Goal: Task Accomplishment & Management: Complete application form

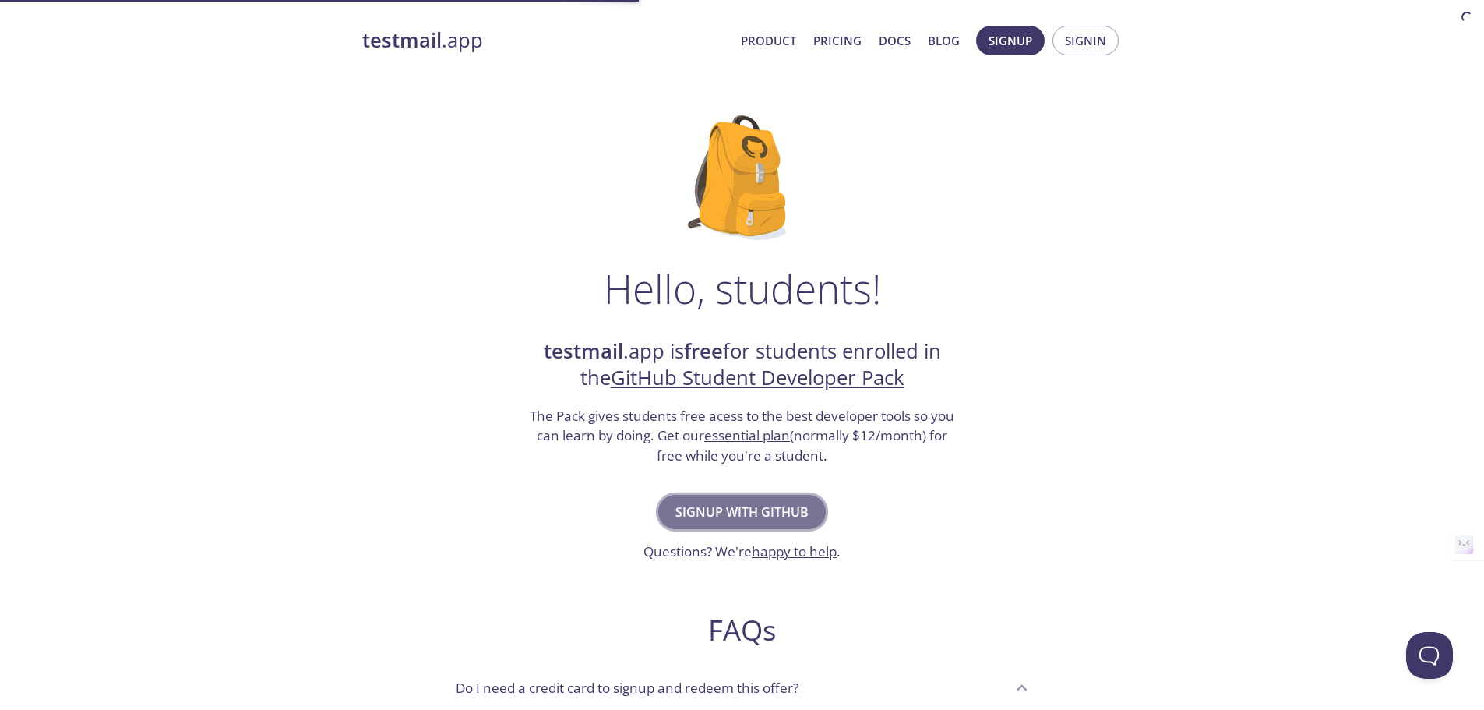
click at [724, 517] on span "Signup with GitHub" at bounding box center [741, 512] width 133 height 22
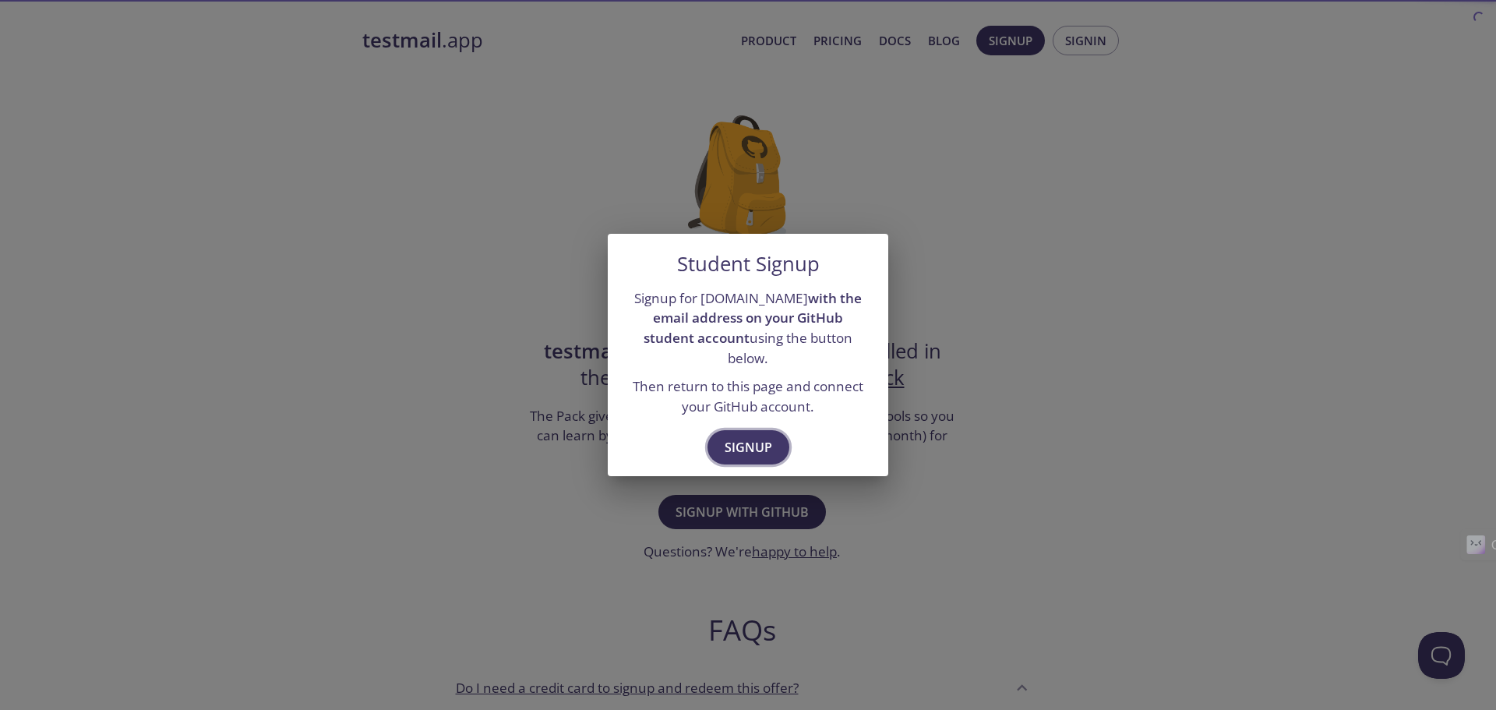
click at [762, 439] on span "Signup" at bounding box center [748, 447] width 48 height 22
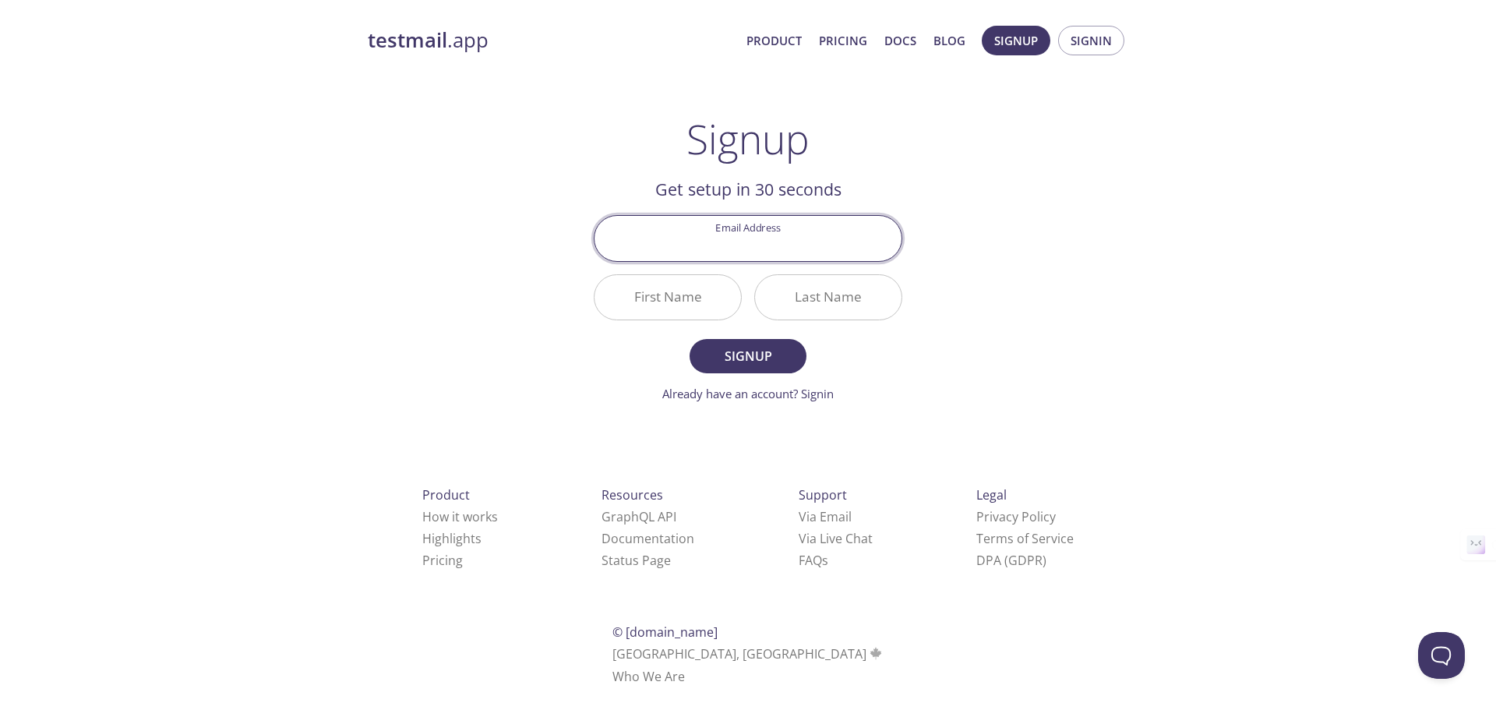
click at [763, 229] on input "Email Address" at bounding box center [747, 238] width 307 height 44
click at [925, 321] on div "testmail .app Product Pricing Docs Blog Signup Signin Signup Get setup in 30 se…" at bounding box center [748, 373] width 798 height 715
click at [747, 243] on input "Email Address" at bounding box center [747, 238] width 307 height 44
type input "adelmohsen215@gmail.com"
click at [689, 292] on input "First Name" at bounding box center [667, 297] width 146 height 44
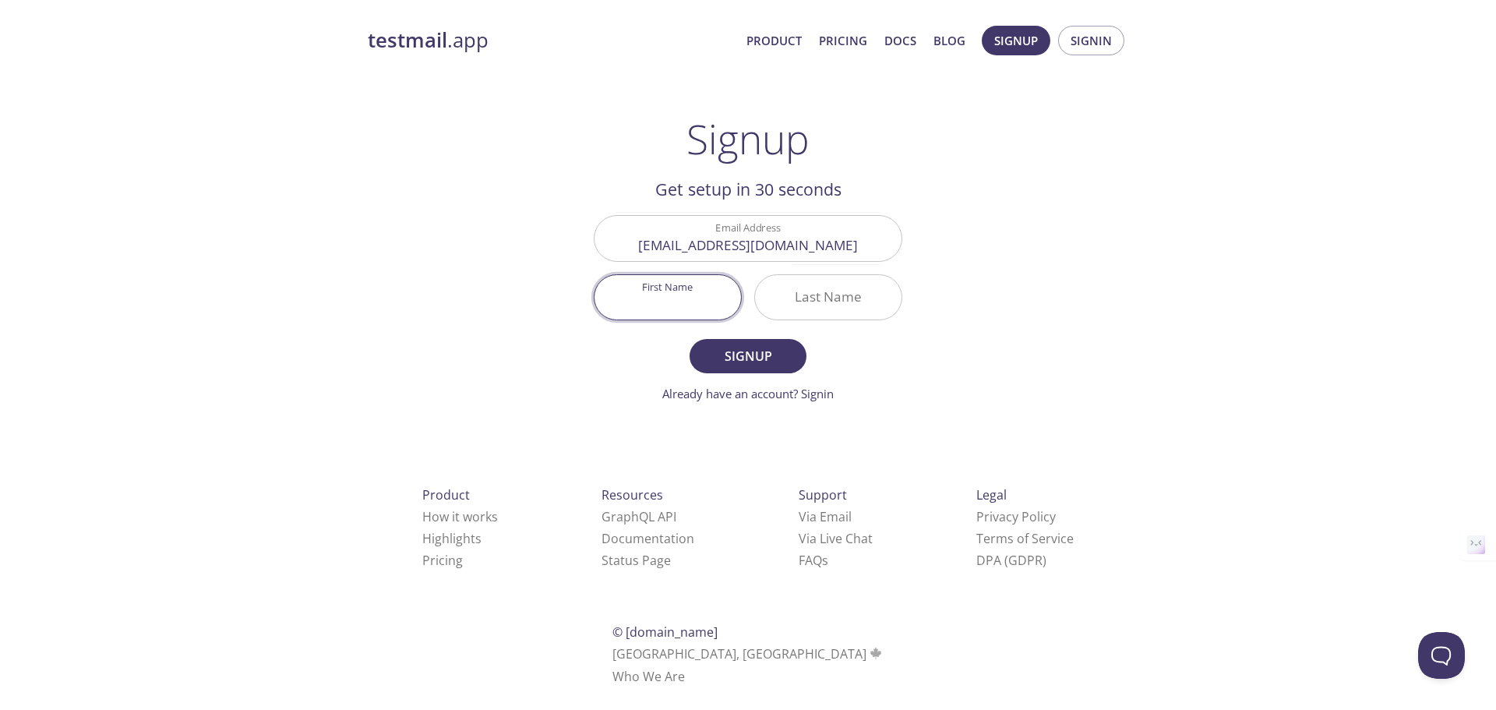
type input "Adel"
type input "Mohsen"
click at [738, 375] on form "Email Address adelmohsen215@gmail.com First Name Adel Last Name Mohsen Signup A…" at bounding box center [748, 308] width 308 height 187
click at [749, 365] on span "Signup" at bounding box center [748, 356] width 83 height 22
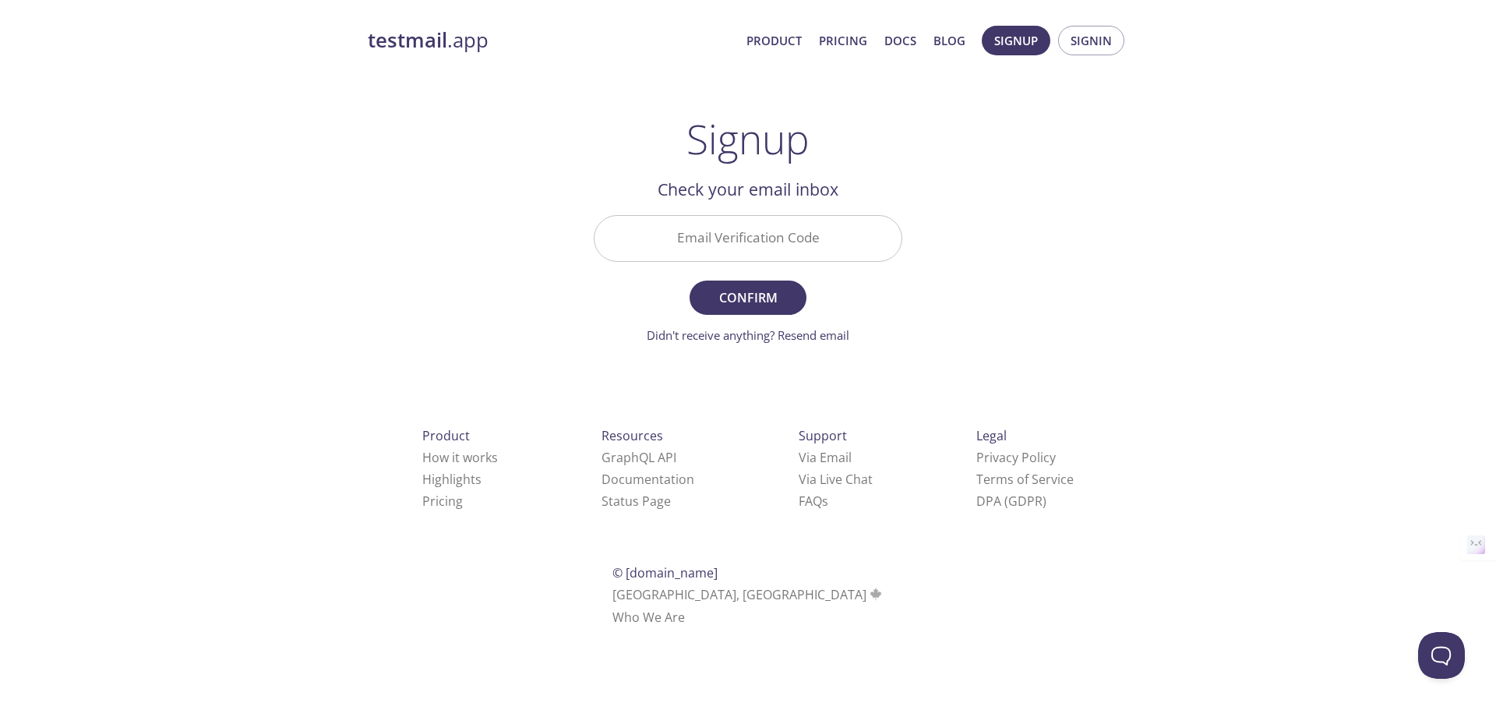
click at [724, 235] on input "Email Verification Code" at bounding box center [747, 238] width 307 height 44
paste input "DX9T172"
type input "DX9T172"
click at [760, 292] on span "Confirm" at bounding box center [748, 298] width 83 height 22
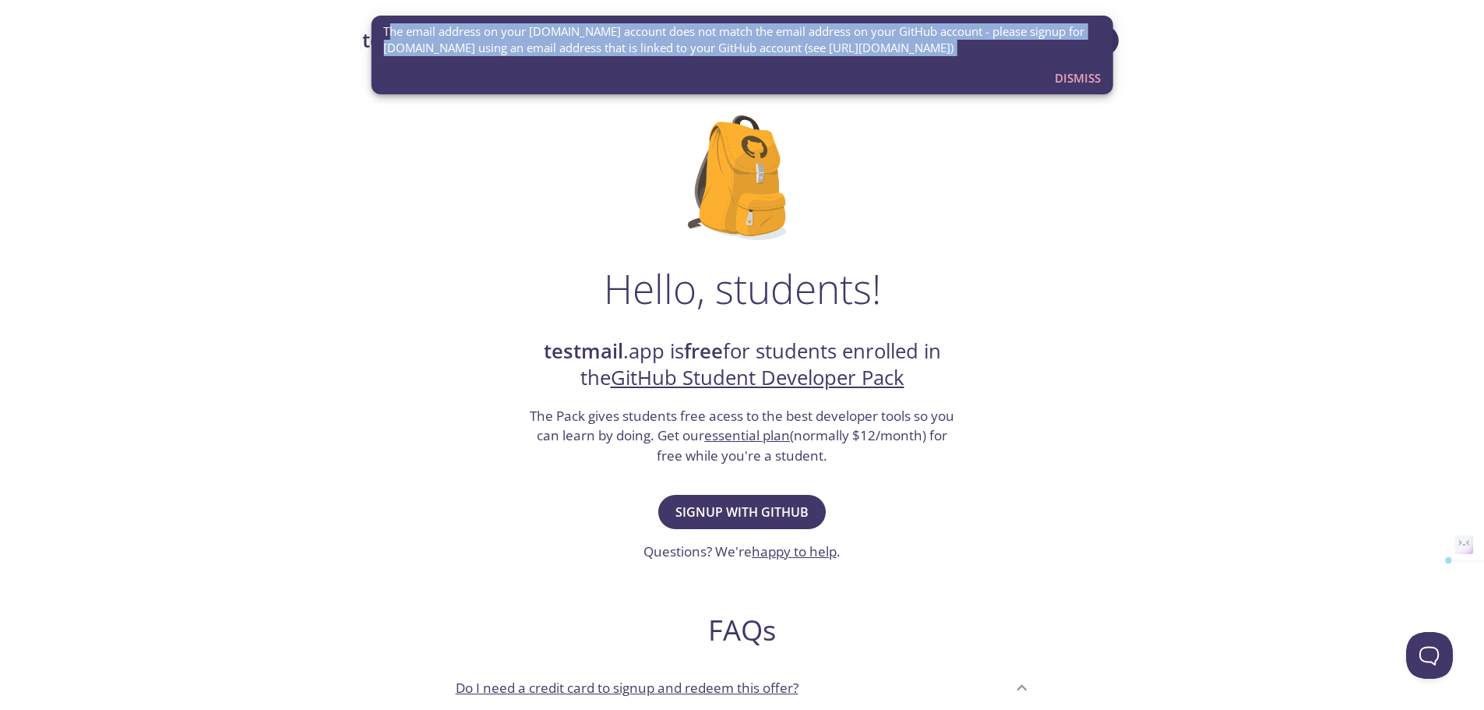
drag, startPoint x: 396, startPoint y: 28, endPoint x: 1052, endPoint y: 93, distance: 659.2
click at [1052, 93] on div "The email address on your testmail.app account does not match the email address…" at bounding box center [742, 55] width 742 height 79
click at [724, 515] on span "Signup with GitHub" at bounding box center [741, 512] width 133 height 22
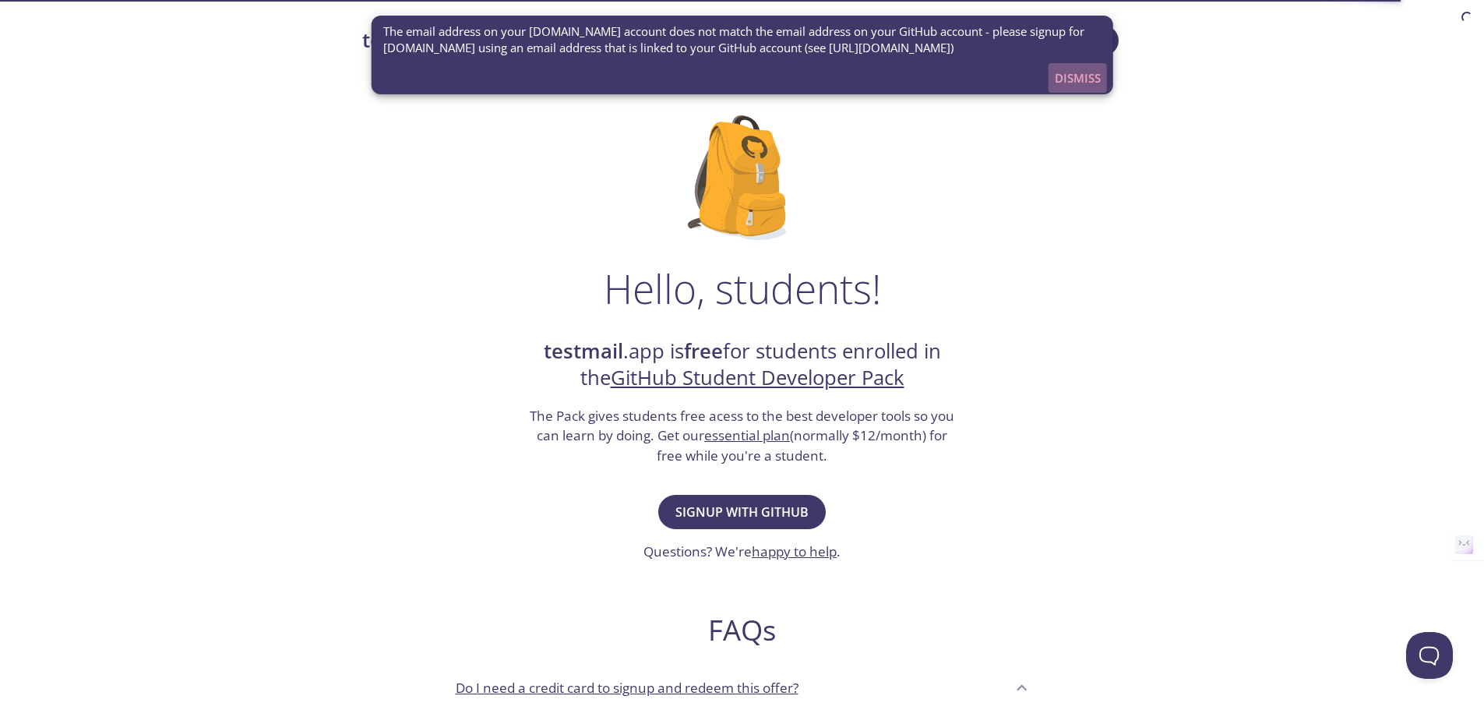
click at [1087, 79] on span "Dismiss" at bounding box center [1078, 78] width 46 height 20
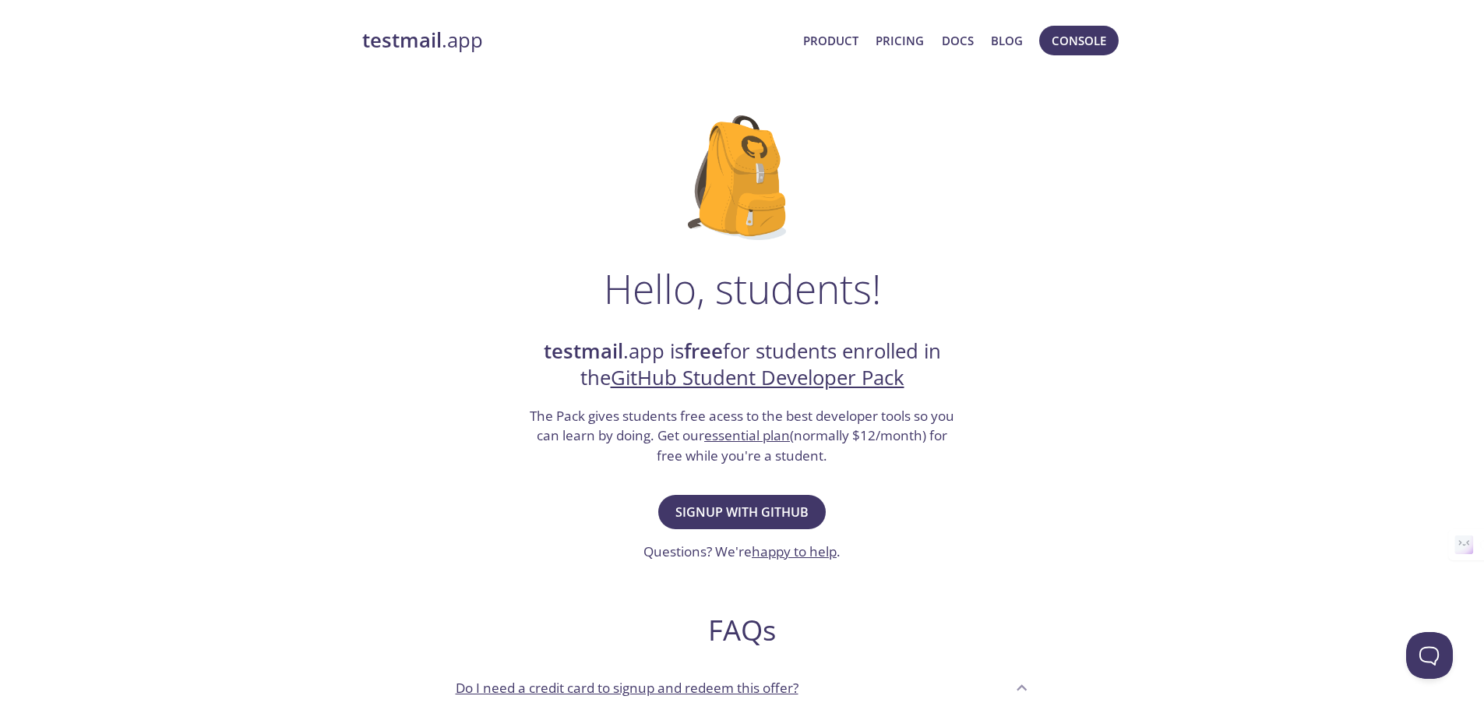
click at [455, 48] on link "testmail .app" at bounding box center [576, 40] width 429 height 26
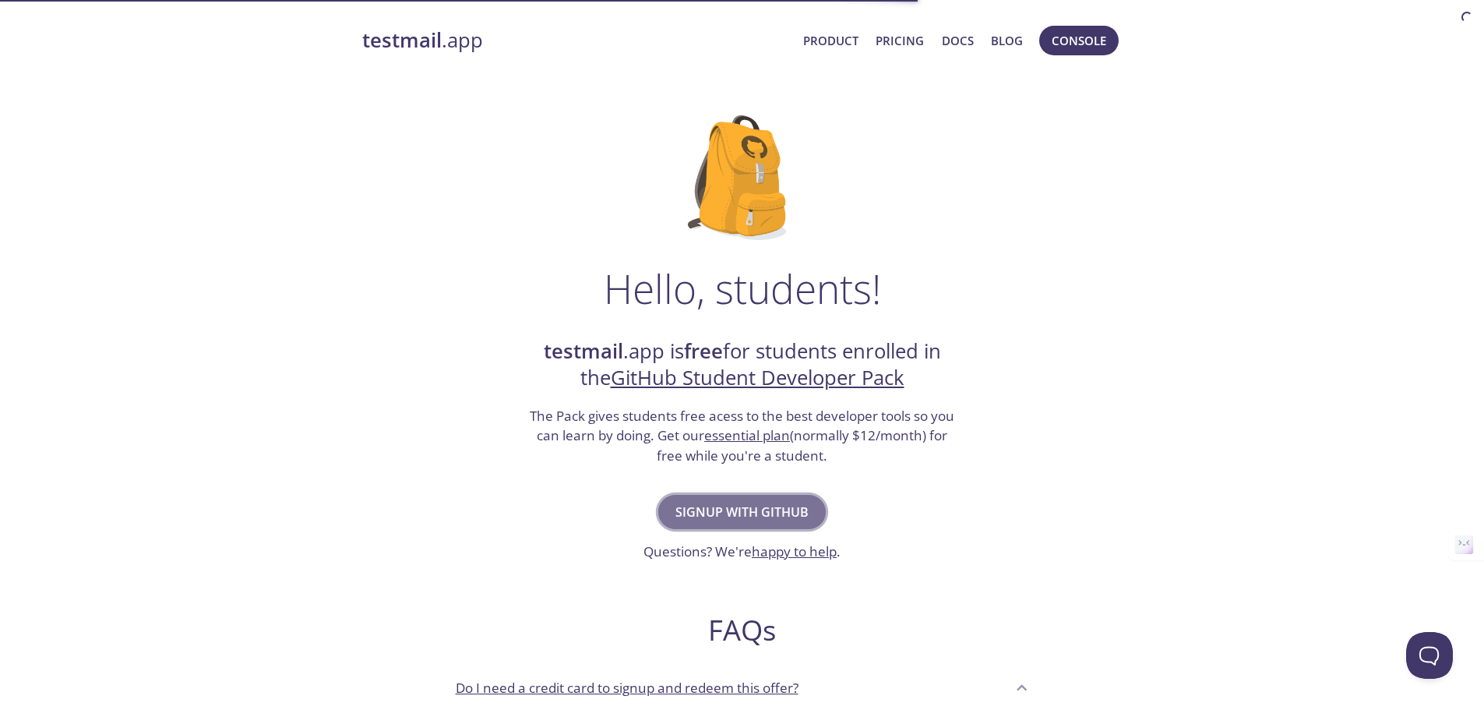
click at [769, 516] on span "Signup with GitHub" at bounding box center [741, 512] width 133 height 22
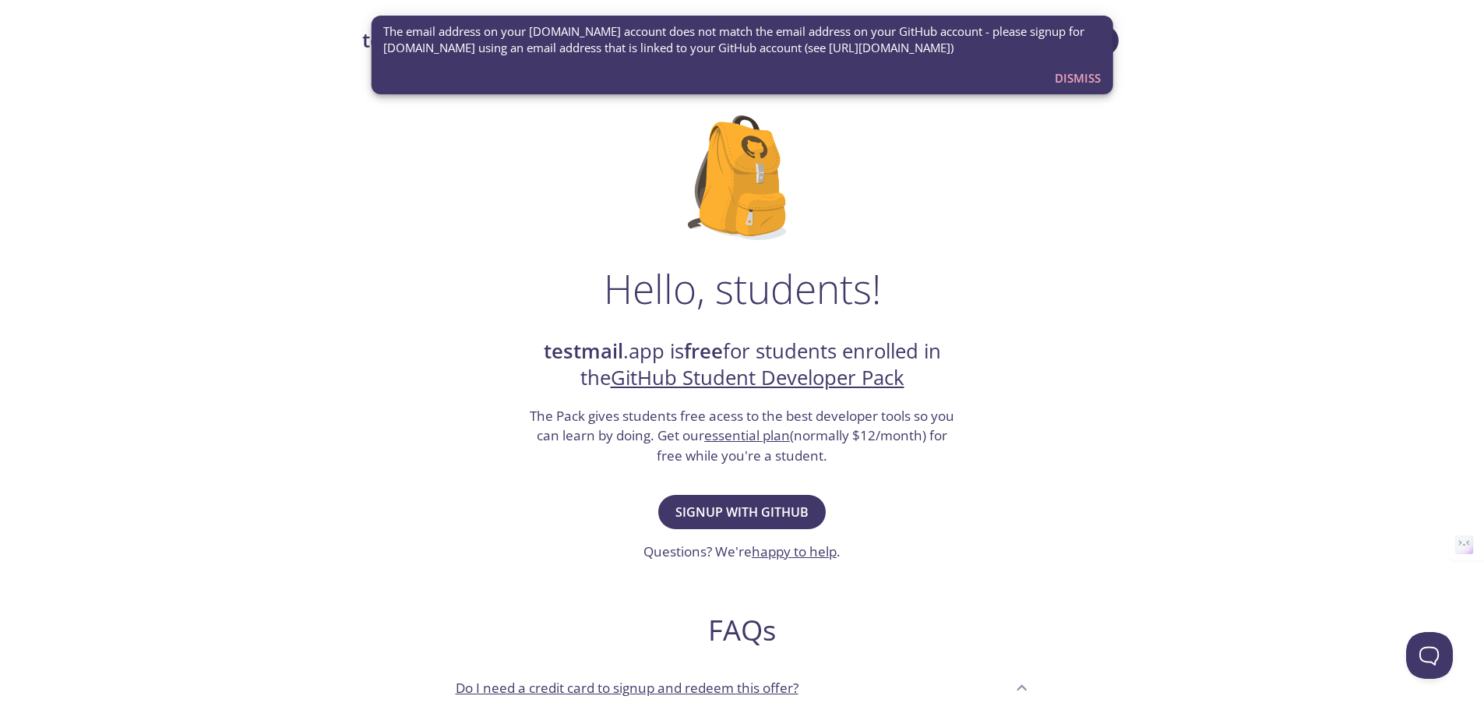
click at [1060, 79] on span "Dismiss" at bounding box center [1078, 78] width 46 height 20
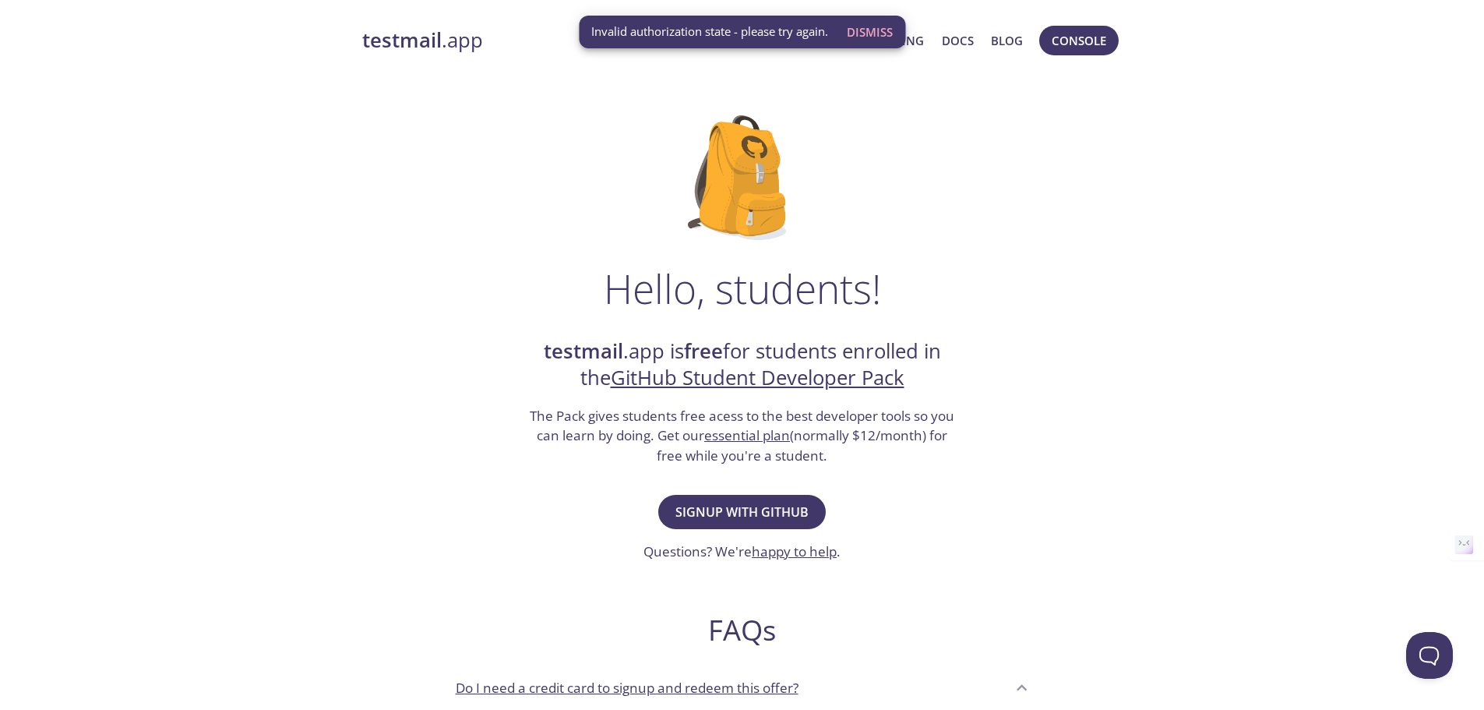
click at [862, 34] on span "Dismiss" at bounding box center [870, 32] width 46 height 20
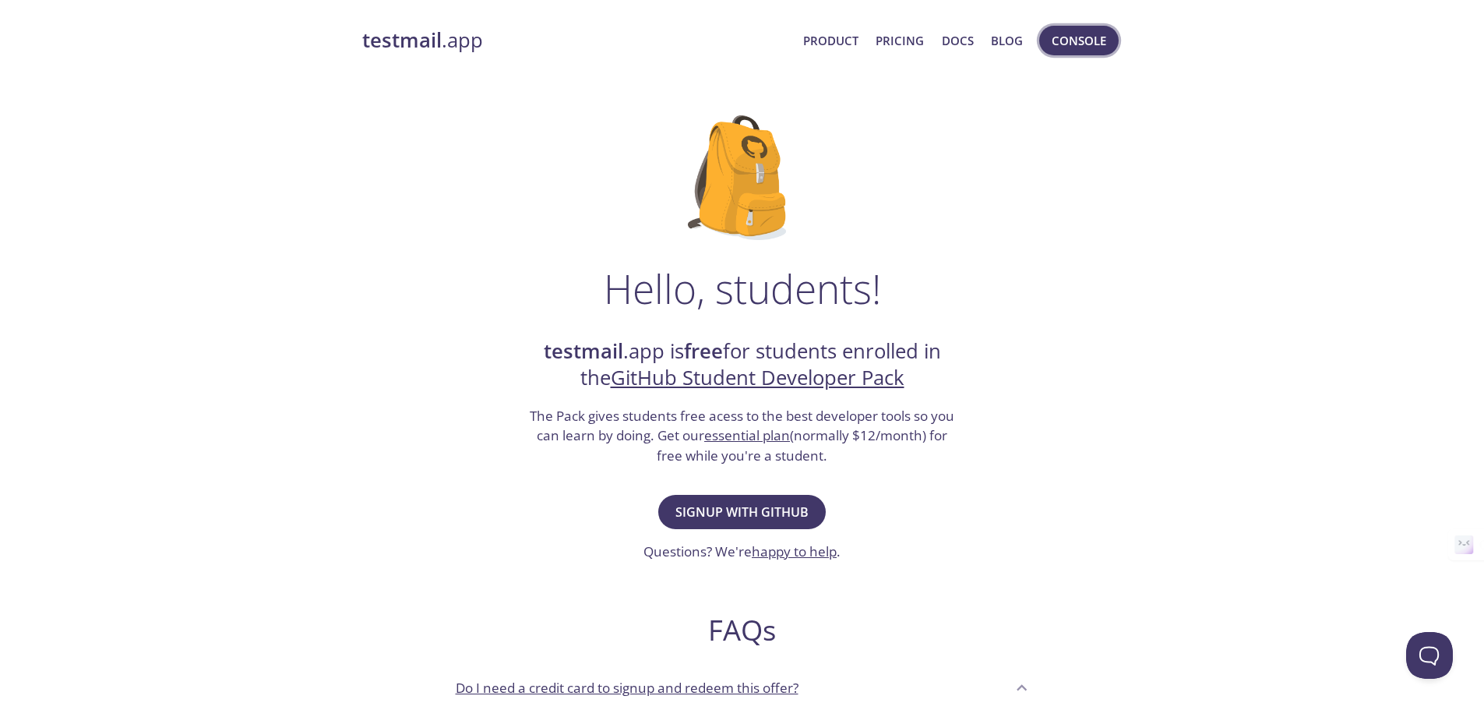
click at [1078, 37] on span "Console" at bounding box center [1079, 40] width 55 height 20
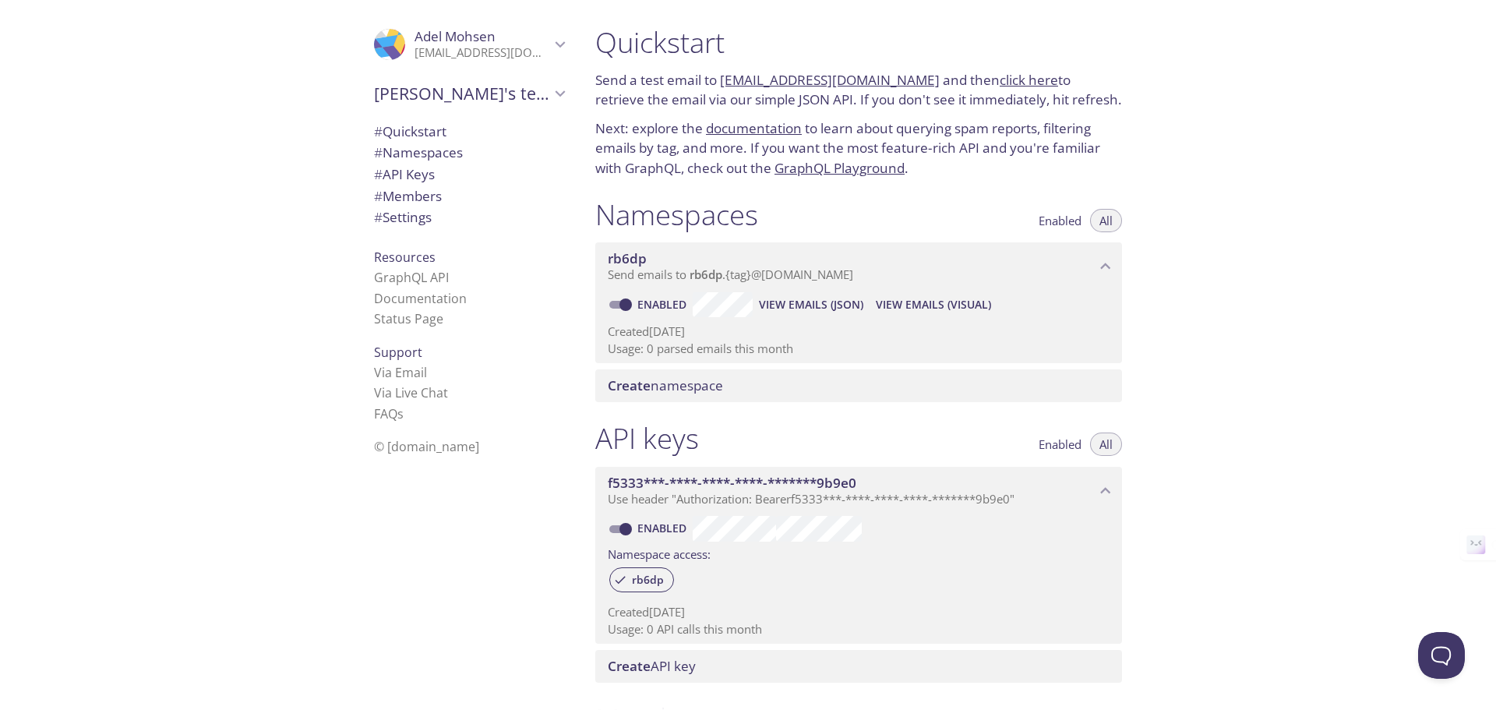
click at [535, 43] on span "[PERSON_NAME]" at bounding box center [482, 36] width 136 height 17
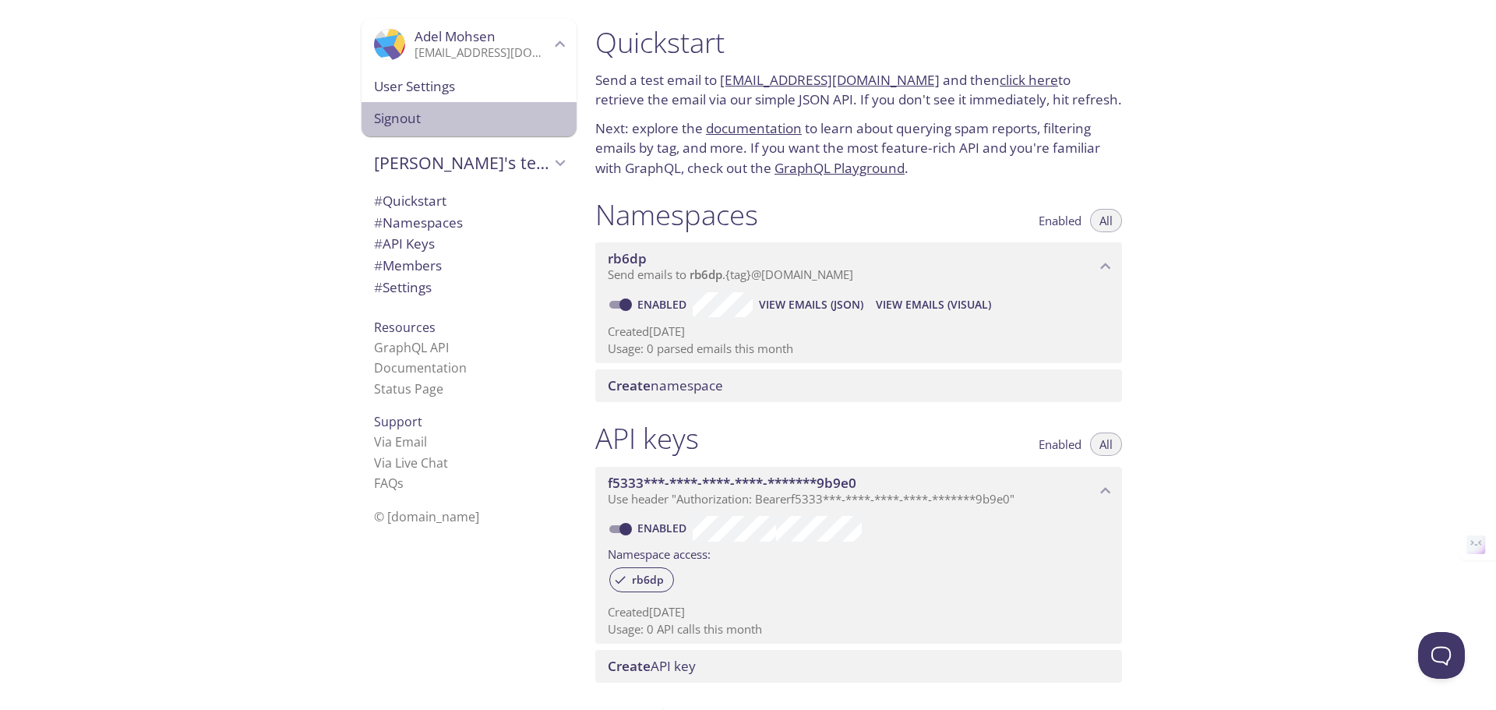
click at [400, 127] on span "Signout" at bounding box center [469, 118] width 190 height 20
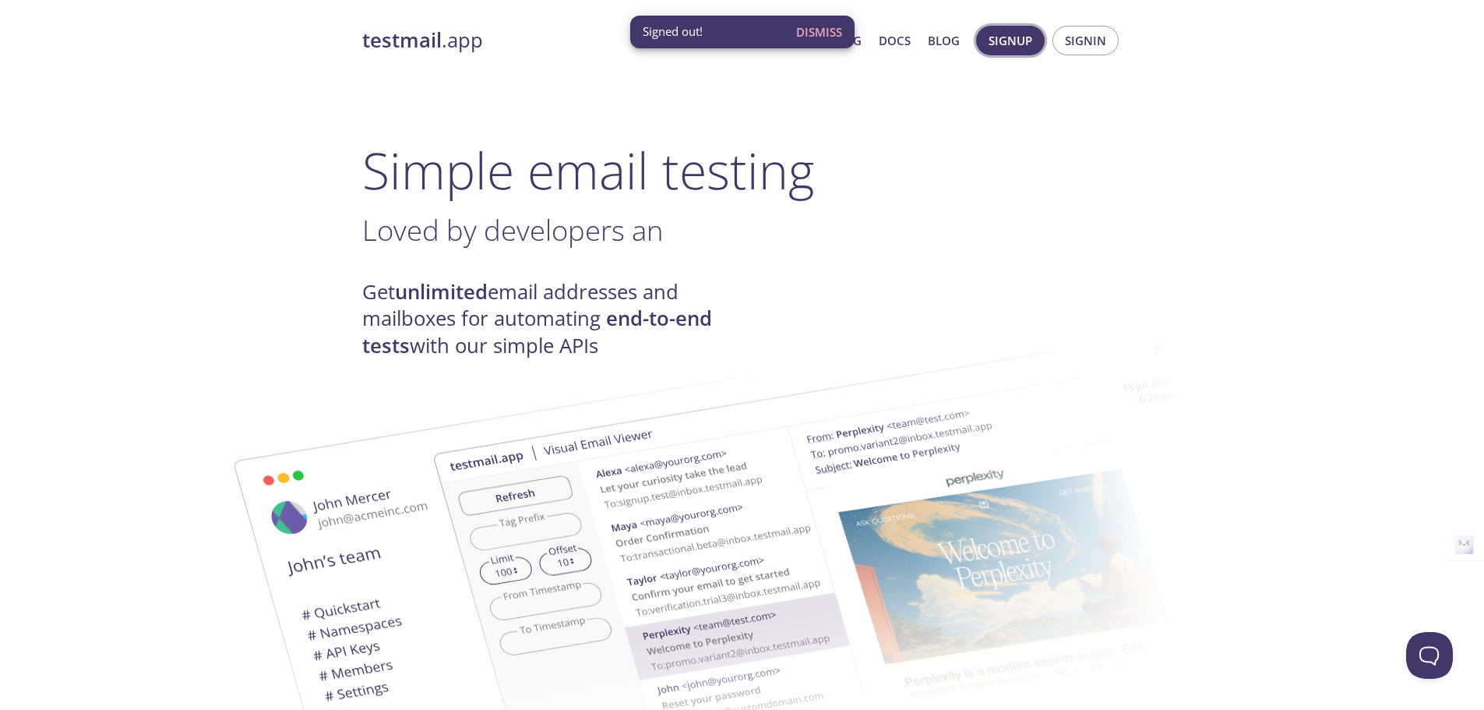
click at [1003, 45] on span "Signup" at bounding box center [1011, 40] width 44 height 20
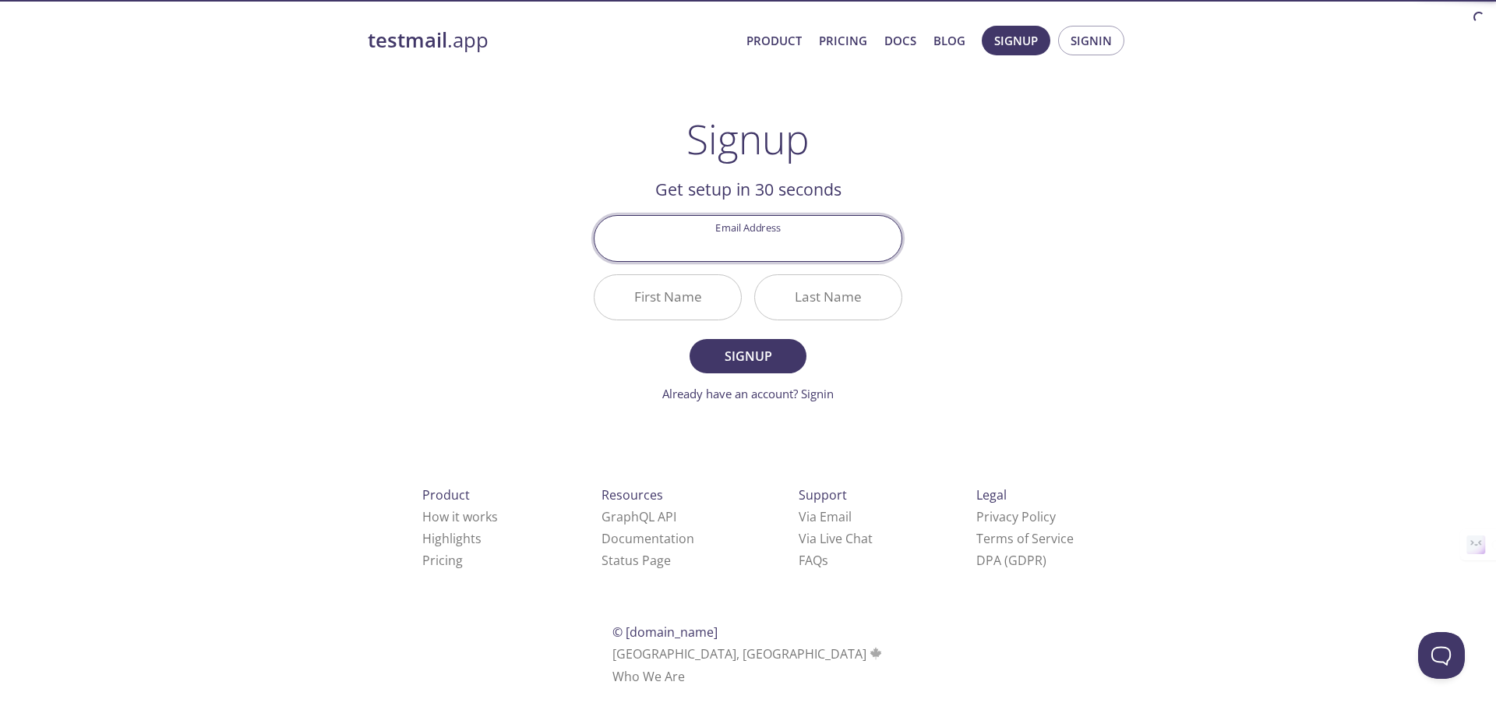
click at [749, 234] on input "Email Address" at bounding box center [747, 238] width 307 height 44
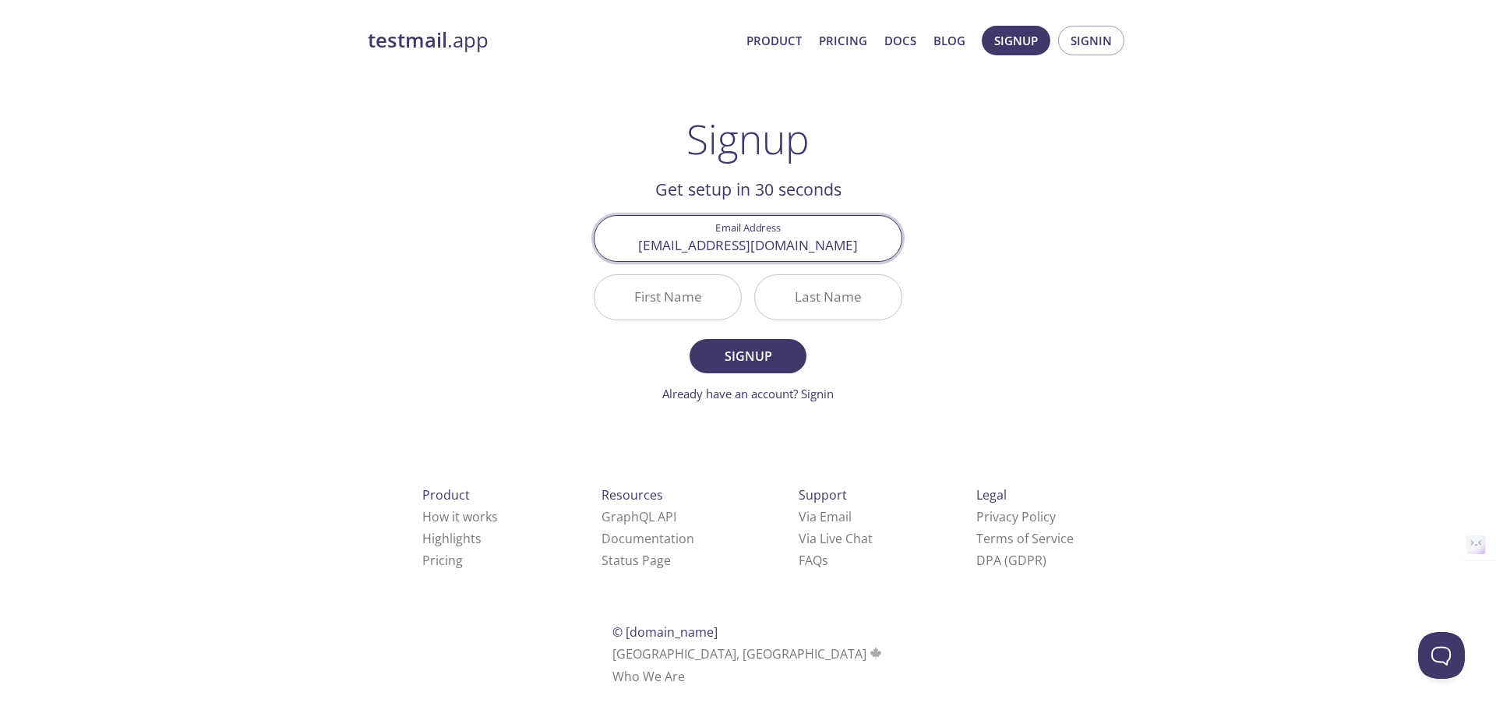
type input "[EMAIL_ADDRESS][DOMAIN_NAME]"
click at [957, 298] on div "testmail .app Product Pricing Docs Blog Signup Signin Signup Get setup in 30 se…" at bounding box center [748, 373] width 798 height 715
click at [628, 278] on input "First Name" at bounding box center [667, 297] width 146 height 44
type input "Adel"
type input "Mohsen"
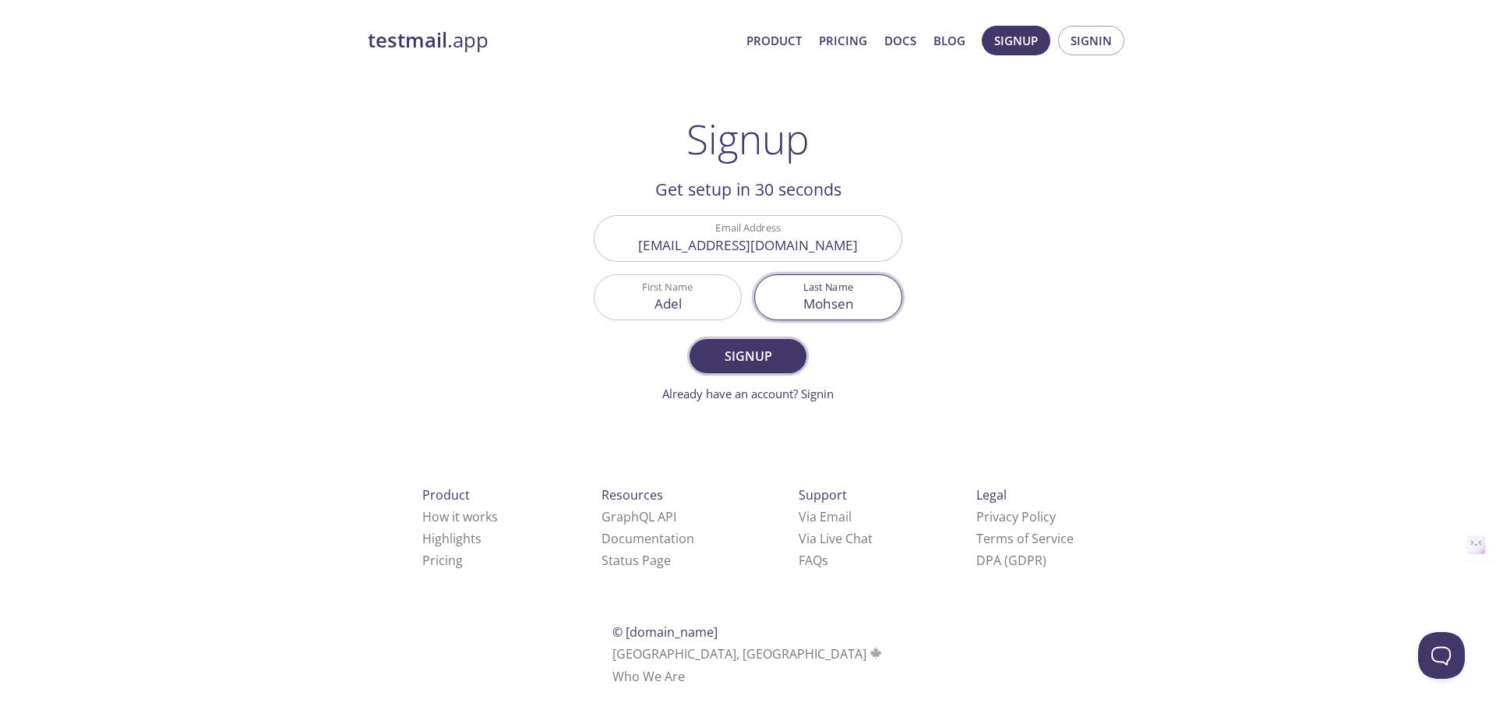
click at [749, 358] on span "Signup" at bounding box center [748, 356] width 83 height 22
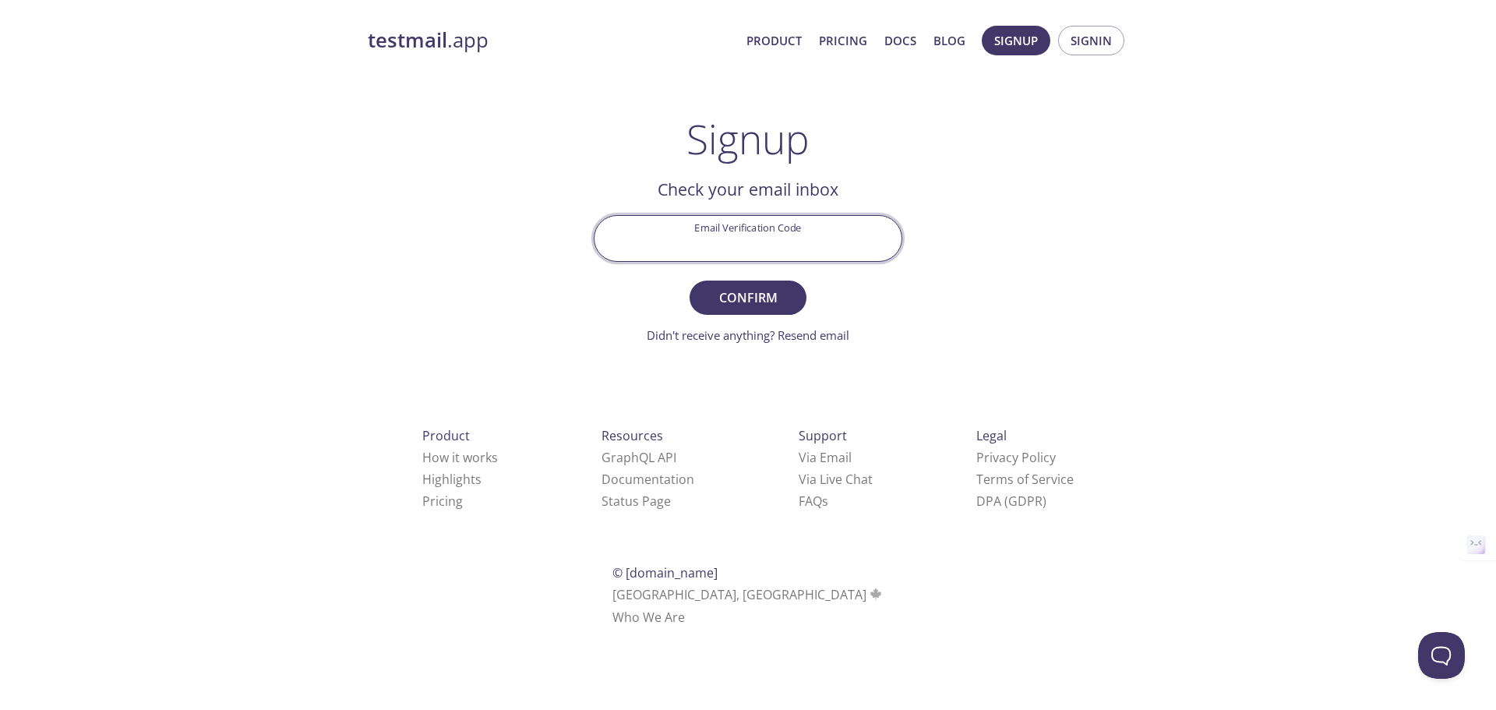
click at [750, 247] on input "Email Verification Code" at bounding box center [747, 238] width 307 height 44
type input "83SQNEN"
click at [759, 303] on span "Confirm" at bounding box center [748, 298] width 83 height 22
